Goal: Information Seeking & Learning: Learn about a topic

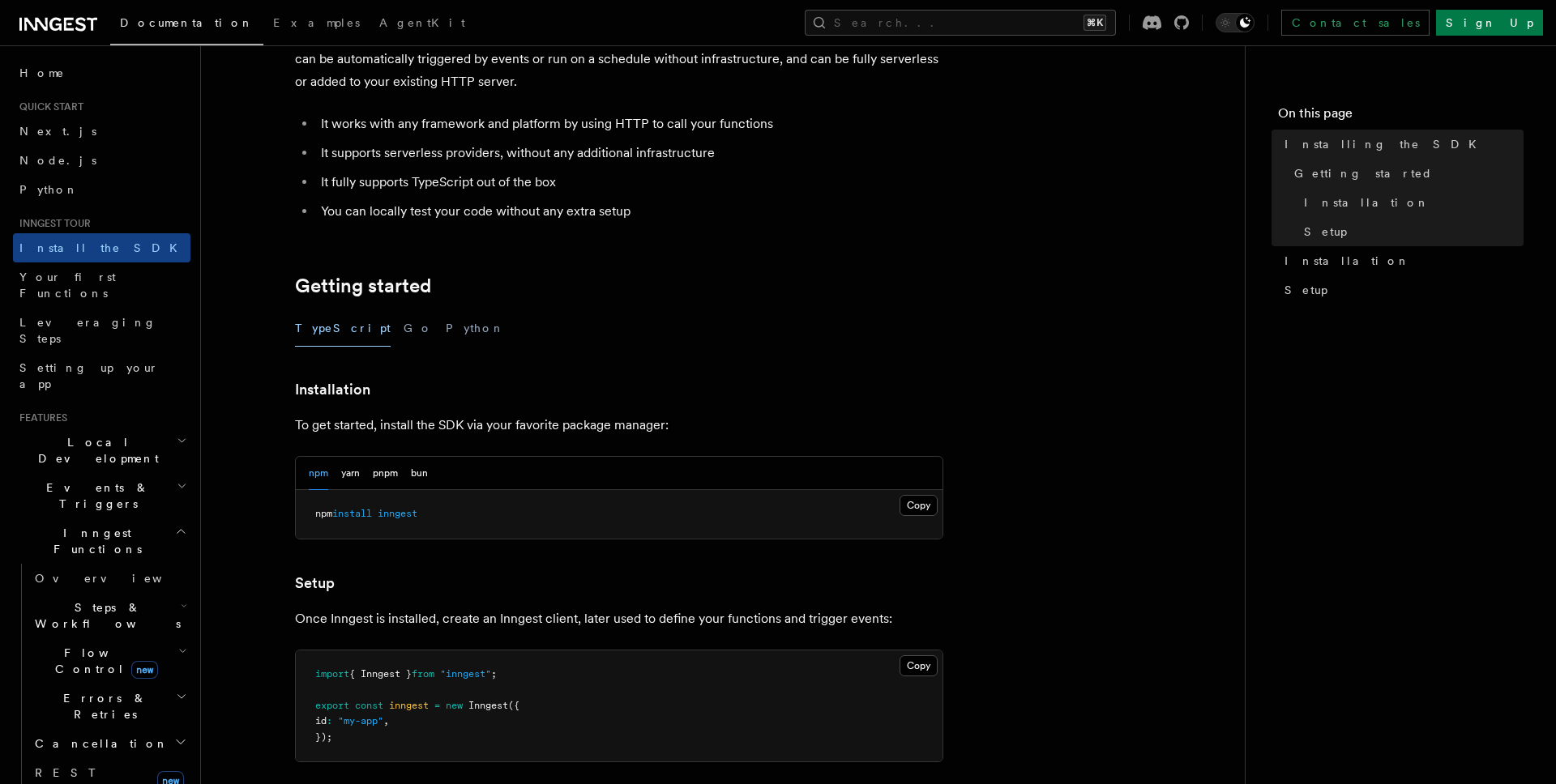
scroll to position [139, 0]
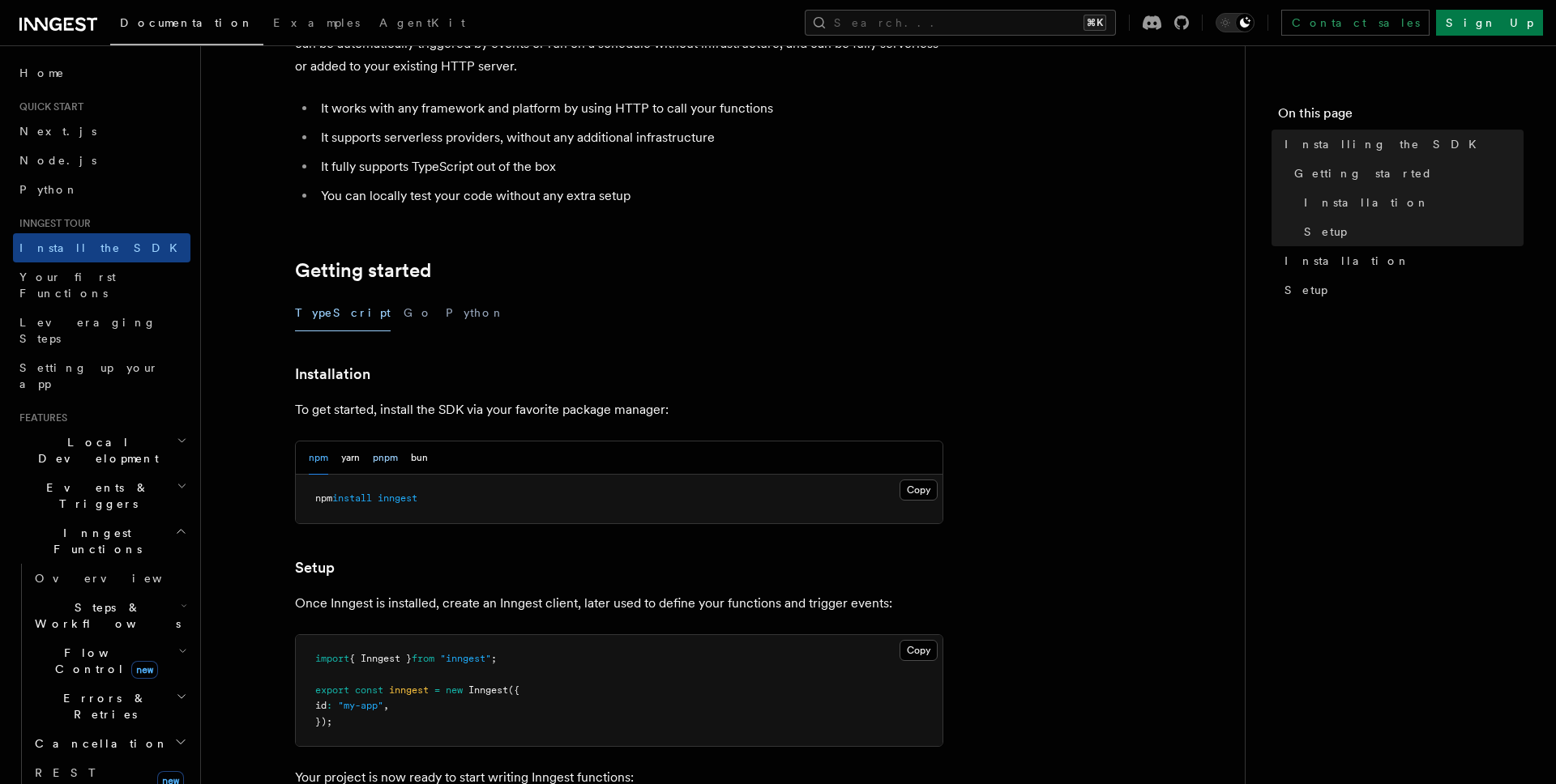
click at [393, 456] on button "pnpm" at bounding box center [386, 458] width 25 height 33
click at [424, 456] on button "bun" at bounding box center [419, 458] width 17 height 33
click at [379, 459] on button "pnpm" at bounding box center [386, 458] width 25 height 33
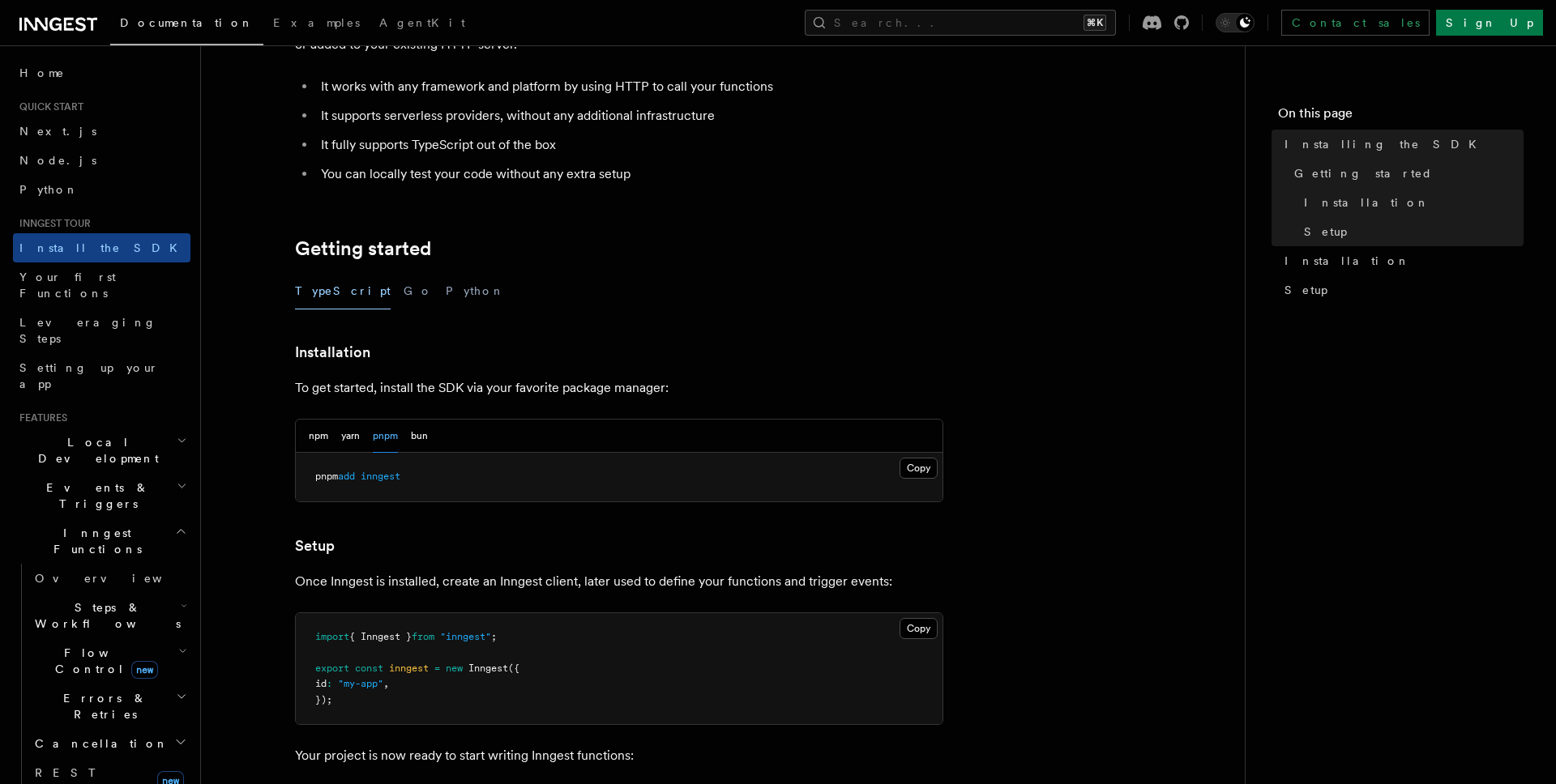
scroll to position [0, 0]
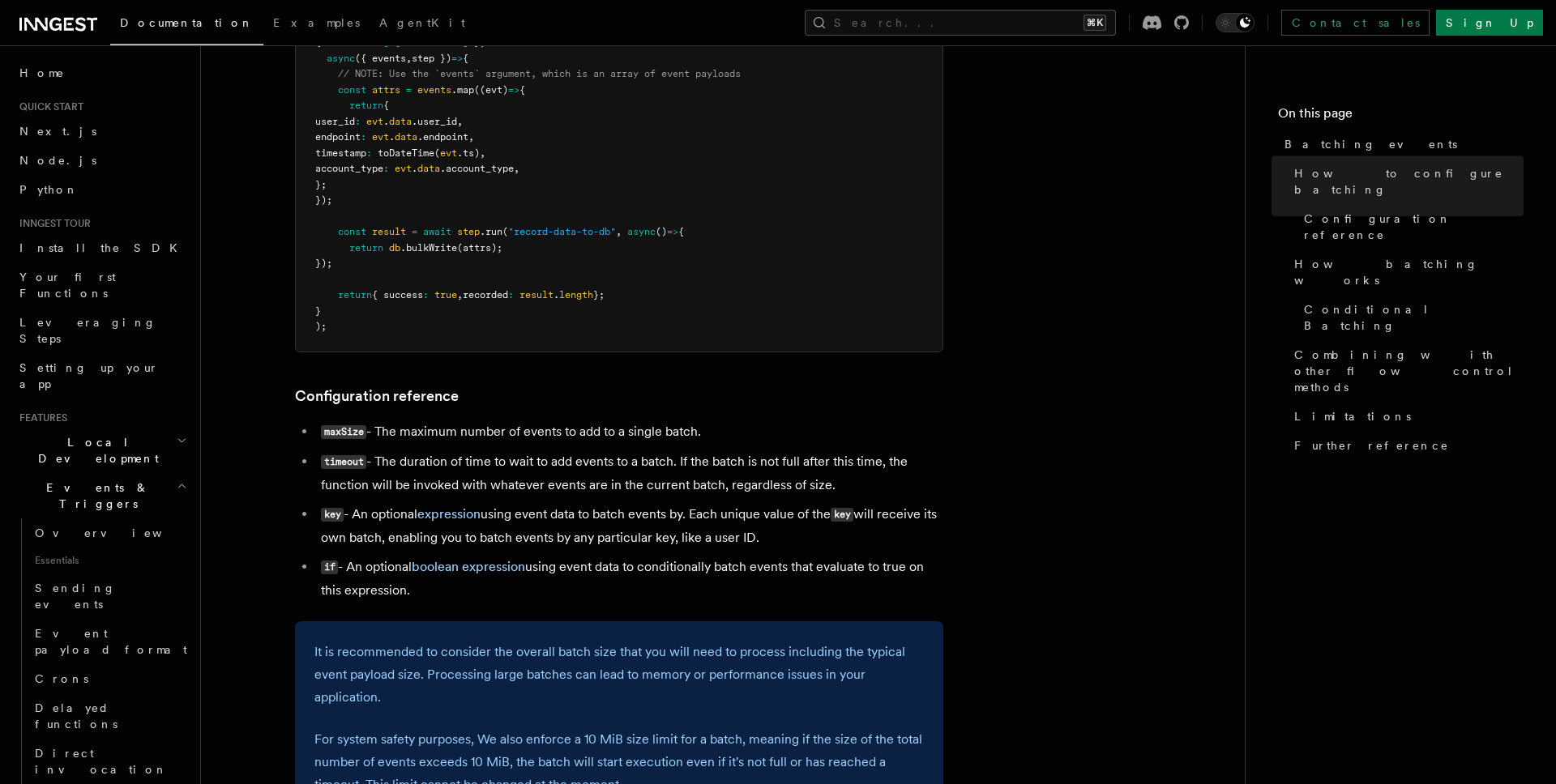
scroll to position [765, 0]
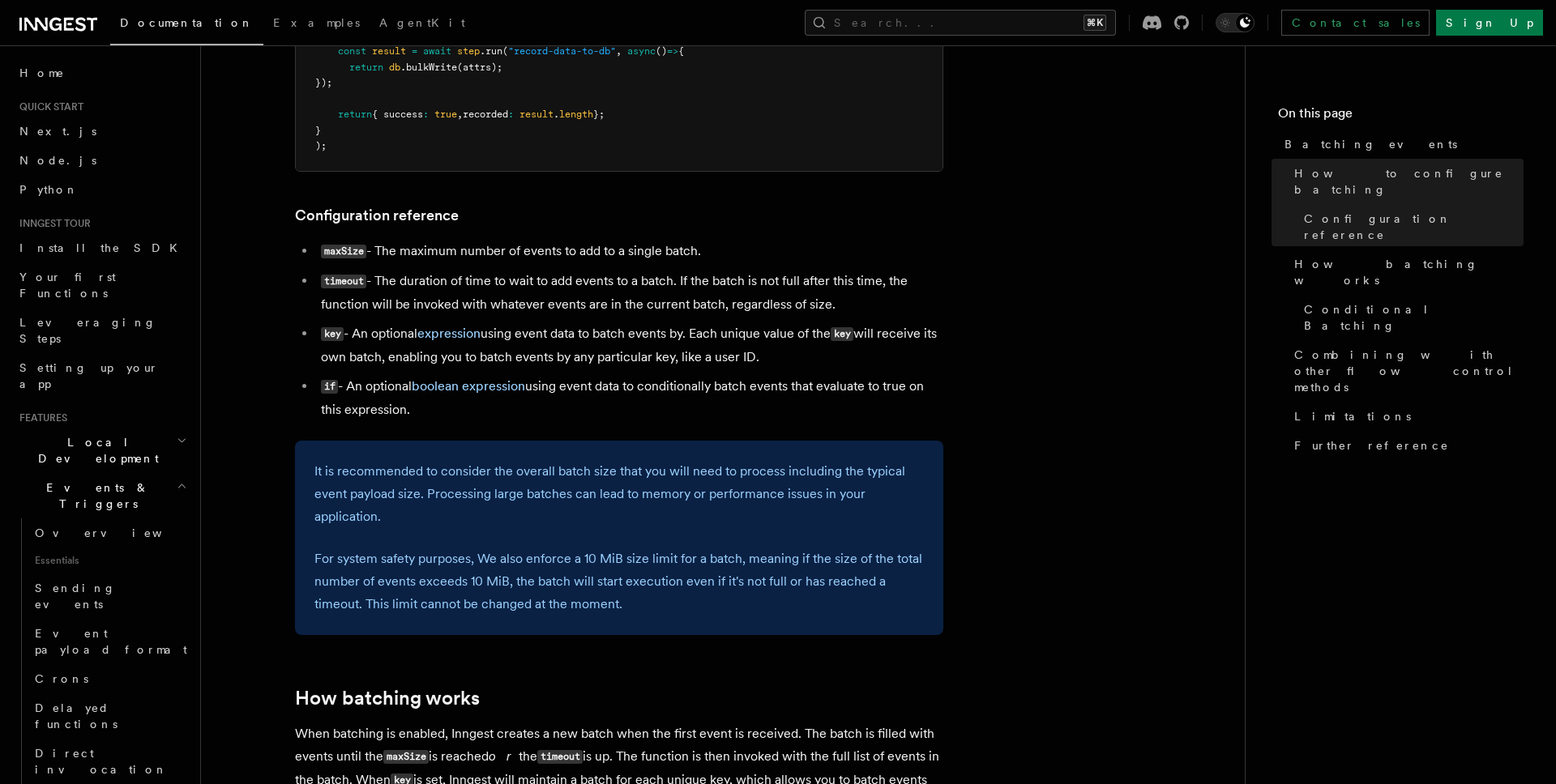
click at [337, 251] on code "maxSize" at bounding box center [343, 251] width 45 height 14
click at [338, 284] on code "timeout" at bounding box center [343, 281] width 45 height 14
